Goal: Browse casually

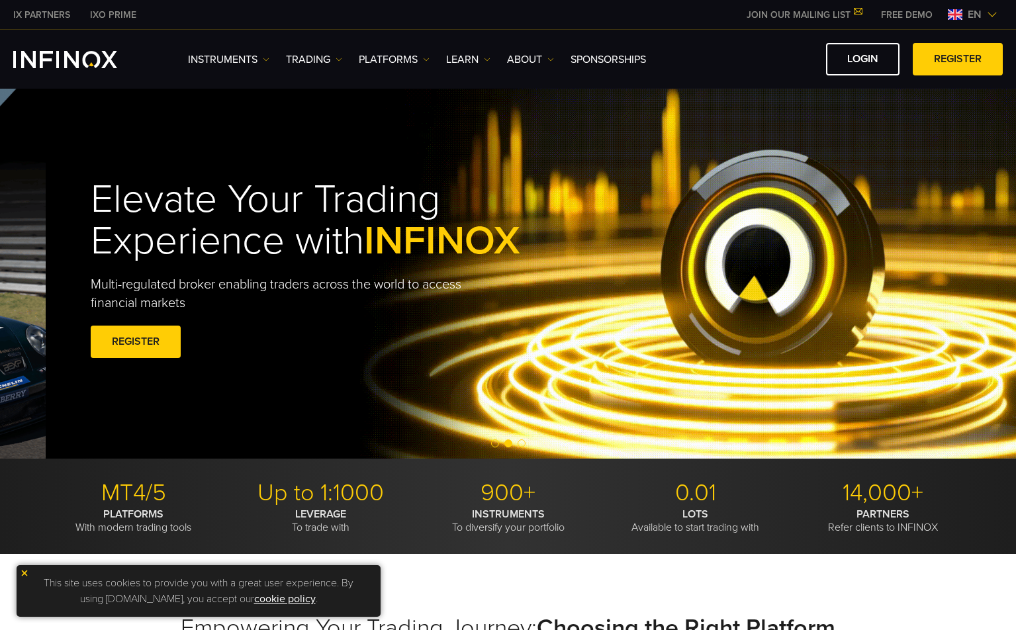
click at [417, 238] on span "INFINOX" at bounding box center [442, 241] width 156 height 48
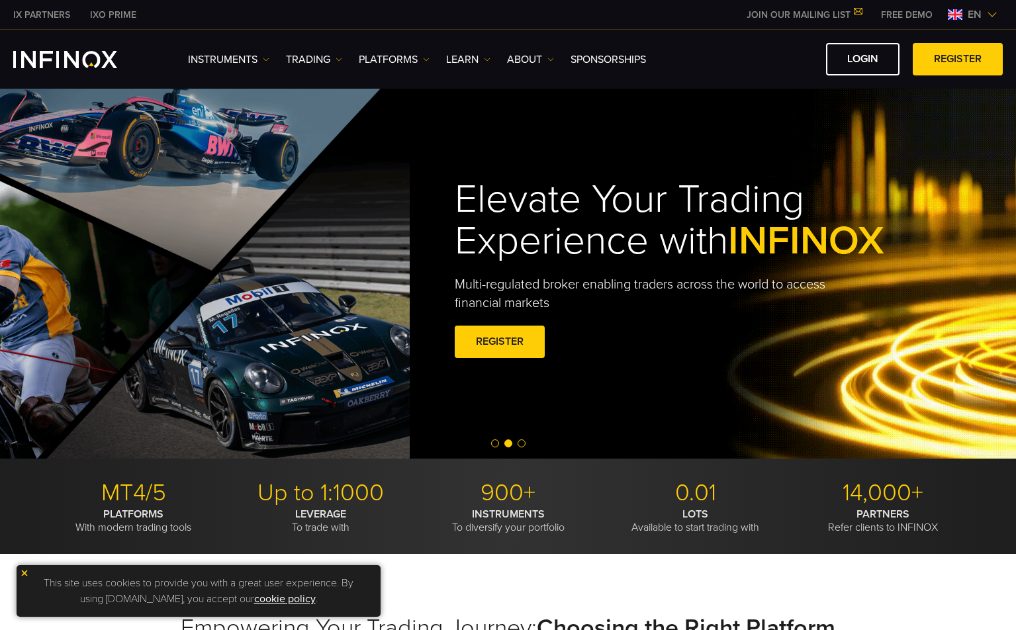
click at [951, 262] on div "Elevate Your Trading Experience with INFINOX Multi-regulated broker enabling tr…" at bounding box center [918, 271] width 953 height 224
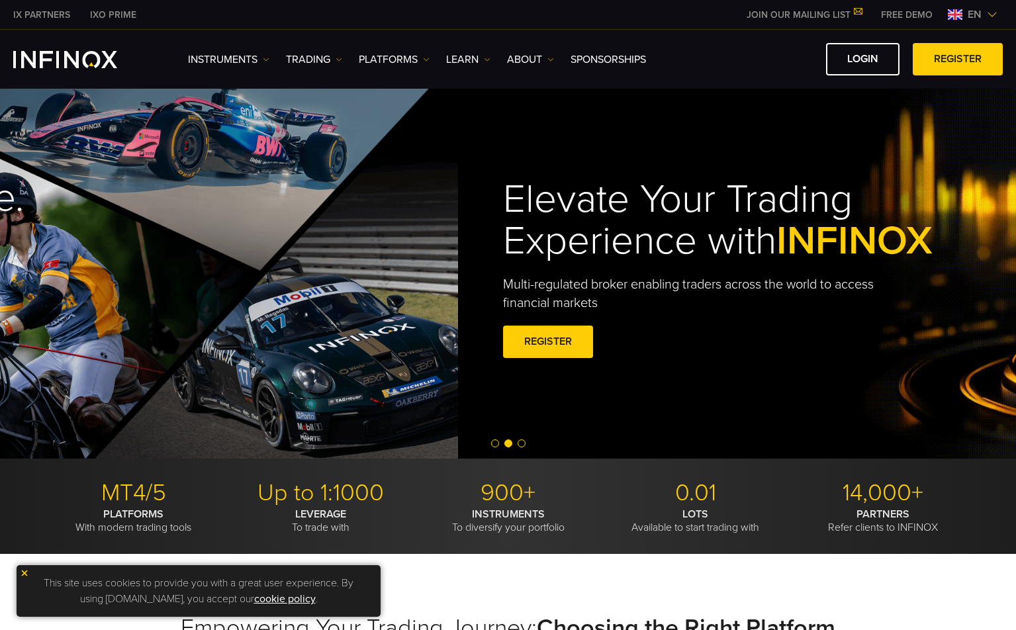
click at [831, 209] on h1 "Elevate Your Trading Experience with INFINOX" at bounding box center [748, 220] width 491 height 83
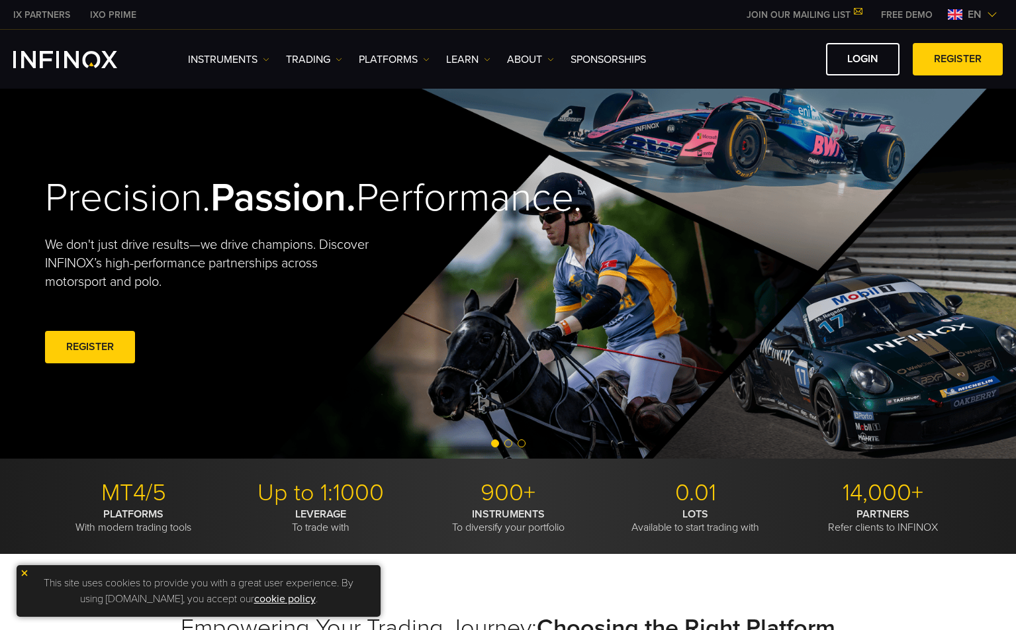
click at [462, 202] on h2 "Precision. Passion. Performance." at bounding box center [253, 198] width 417 height 48
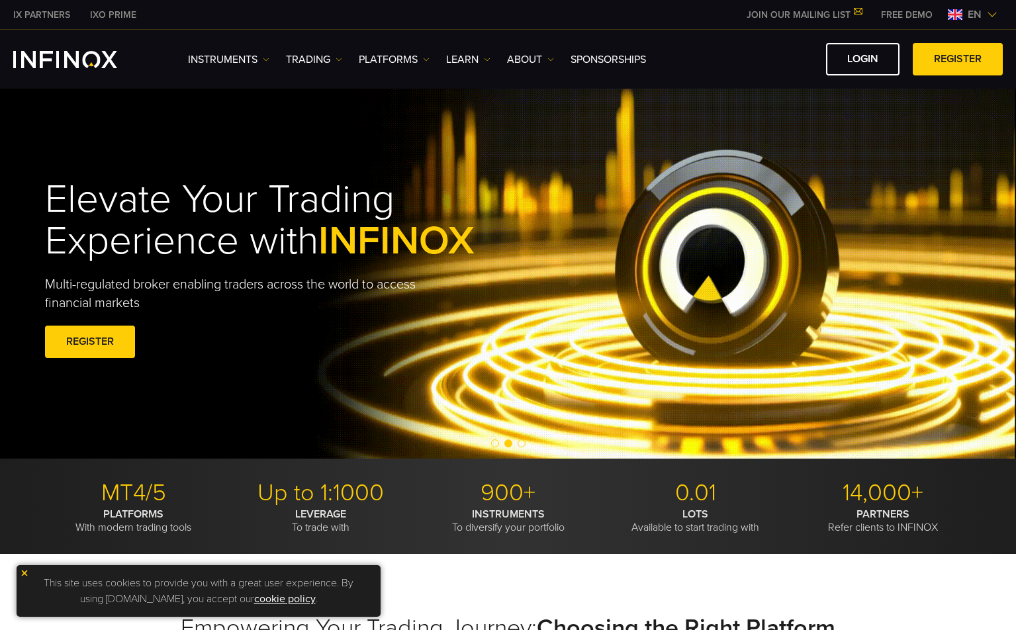
click at [536, 207] on h1 "Elevate Your Trading Experience with INFINOX" at bounding box center [290, 220] width 491 height 83
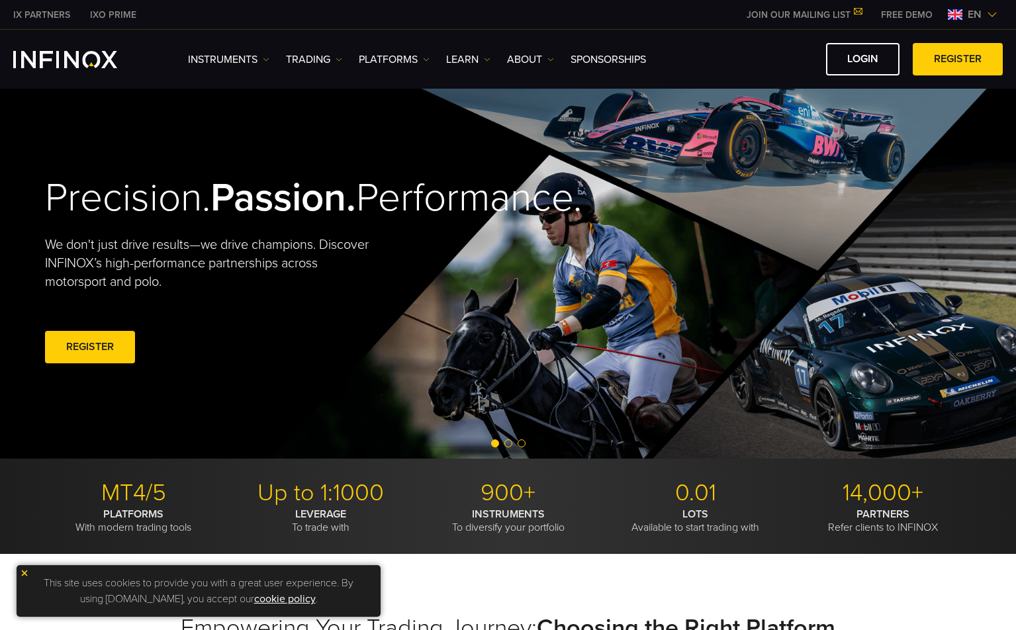
click at [462, 207] on h2 "Precision. Passion. Performance." at bounding box center [253, 198] width 417 height 48
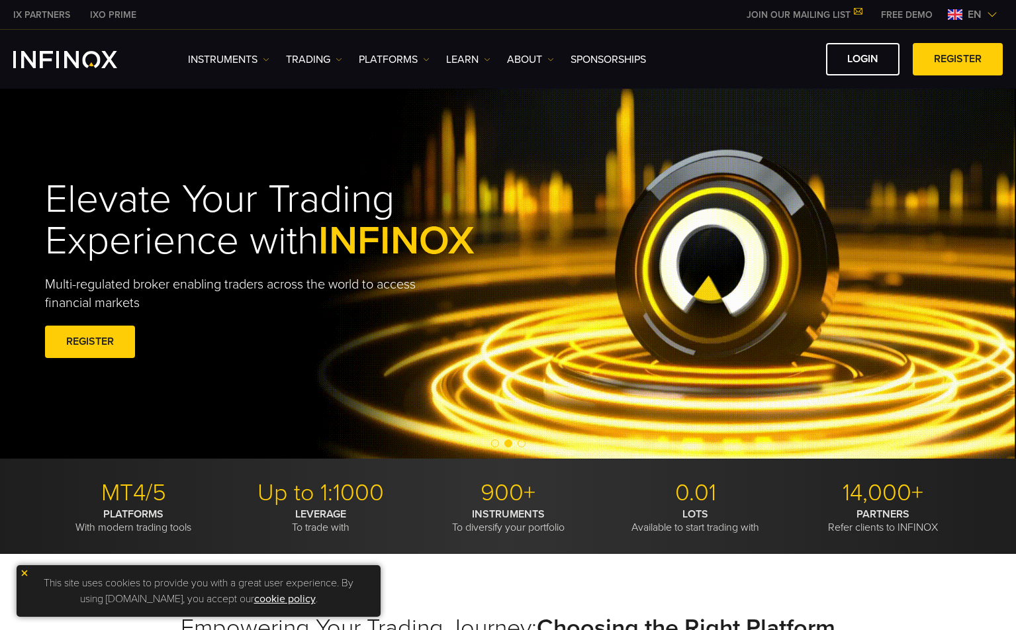
click at [536, 160] on div "Elevate Your Trading Experience with INFINOX Multi-regulated broker enabling tr…" at bounding box center [290, 271] width 491 height 224
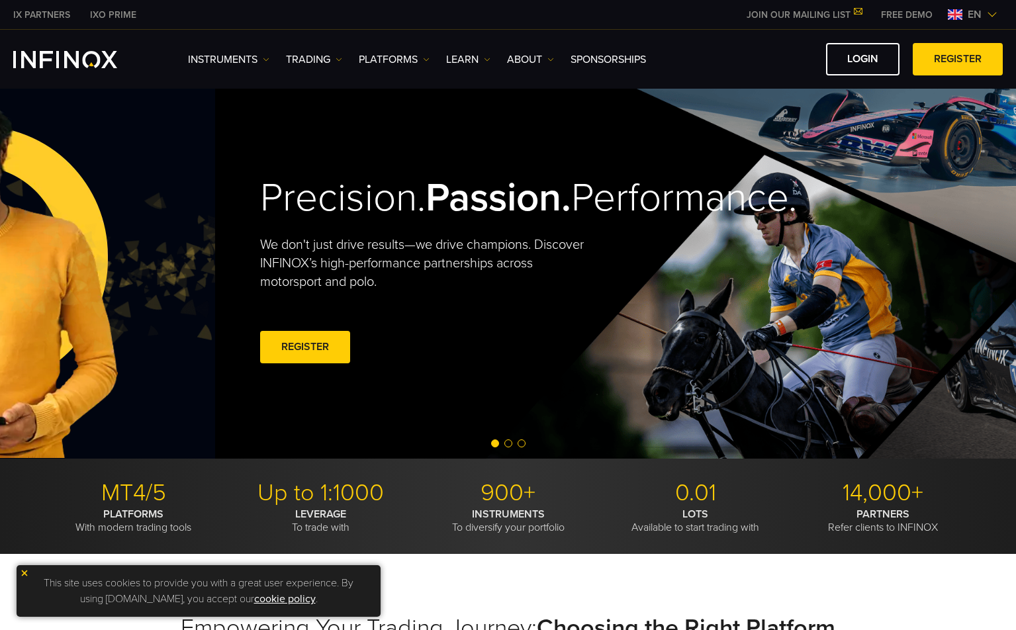
click at [677, 154] on div "Precision. Passion. Performance. We don't just drive results—we drive champions…" at bounding box center [468, 271] width 417 height 234
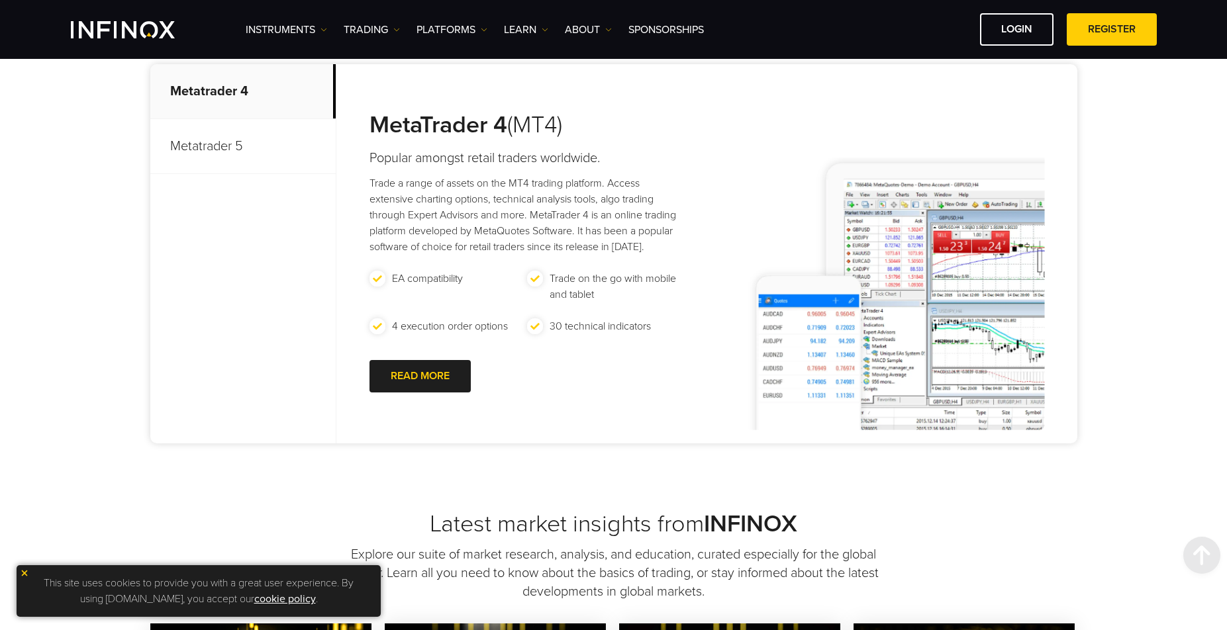
scroll to position [794, 0]
